Goal: Check status

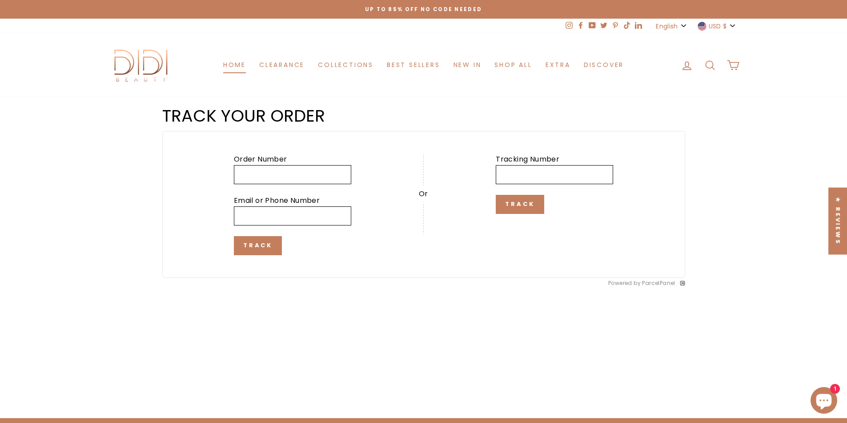
click at [231, 67] on link "Home" at bounding box center [234, 65] width 36 height 16
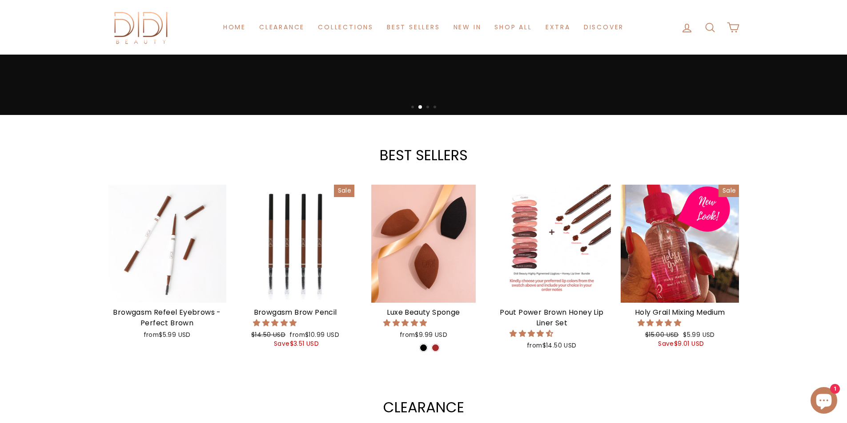
scroll to position [311, 0]
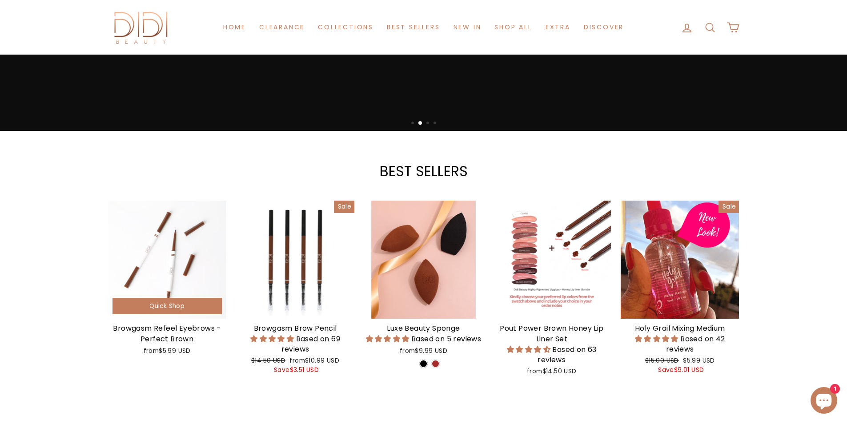
click at [182, 248] on div at bounding box center [167, 260] width 118 height 118
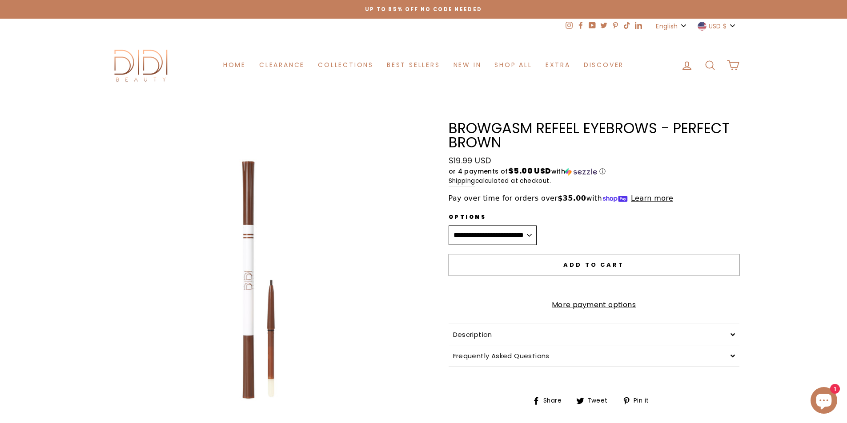
click at [775, 140] on div "Close (esc) Close (esc) Close (esc) Close (esc) Close (esc) Close (esc) Close (…" at bounding box center [423, 315] width 847 height 437
